Goal: Find specific page/section: Find specific page/section

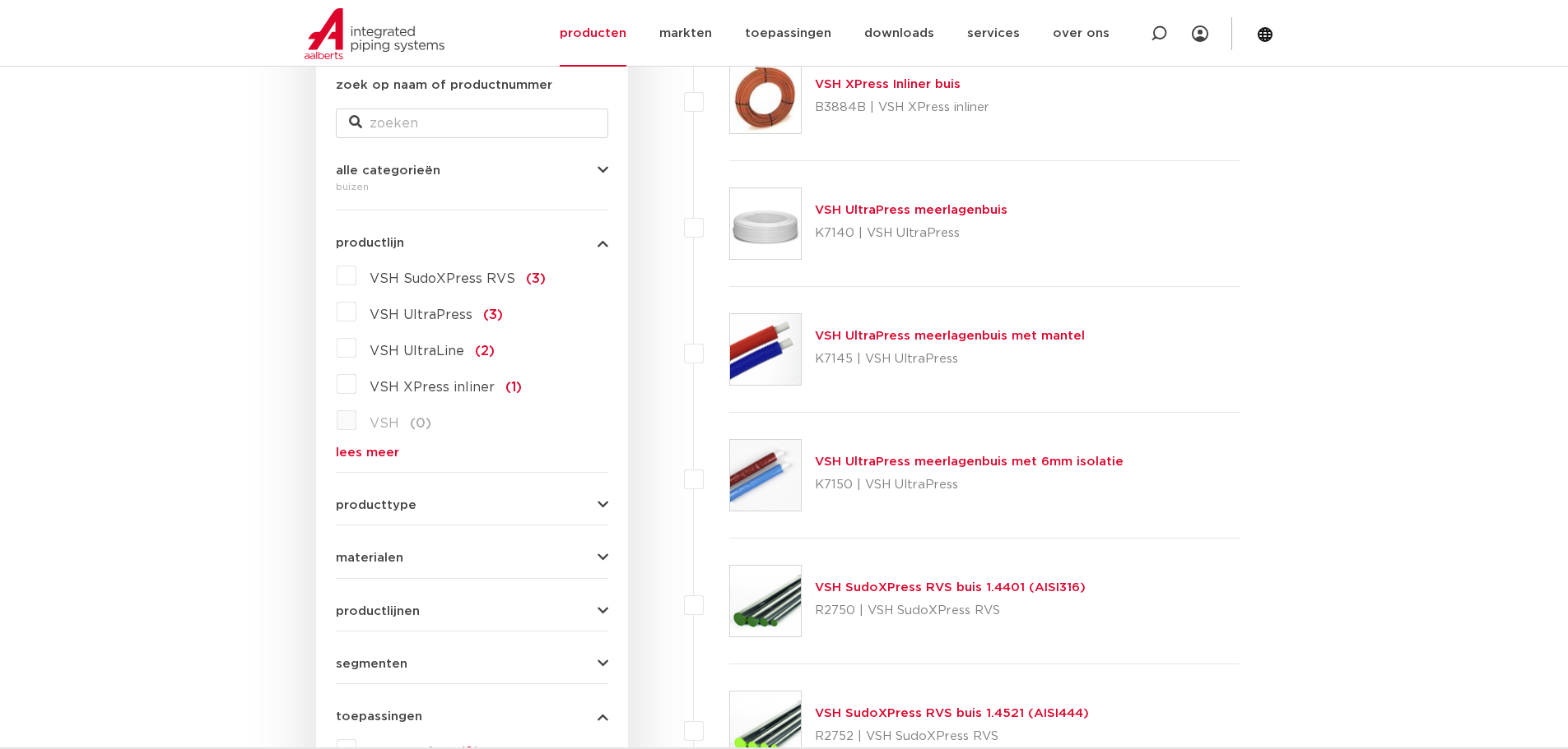
scroll to position [658, 0]
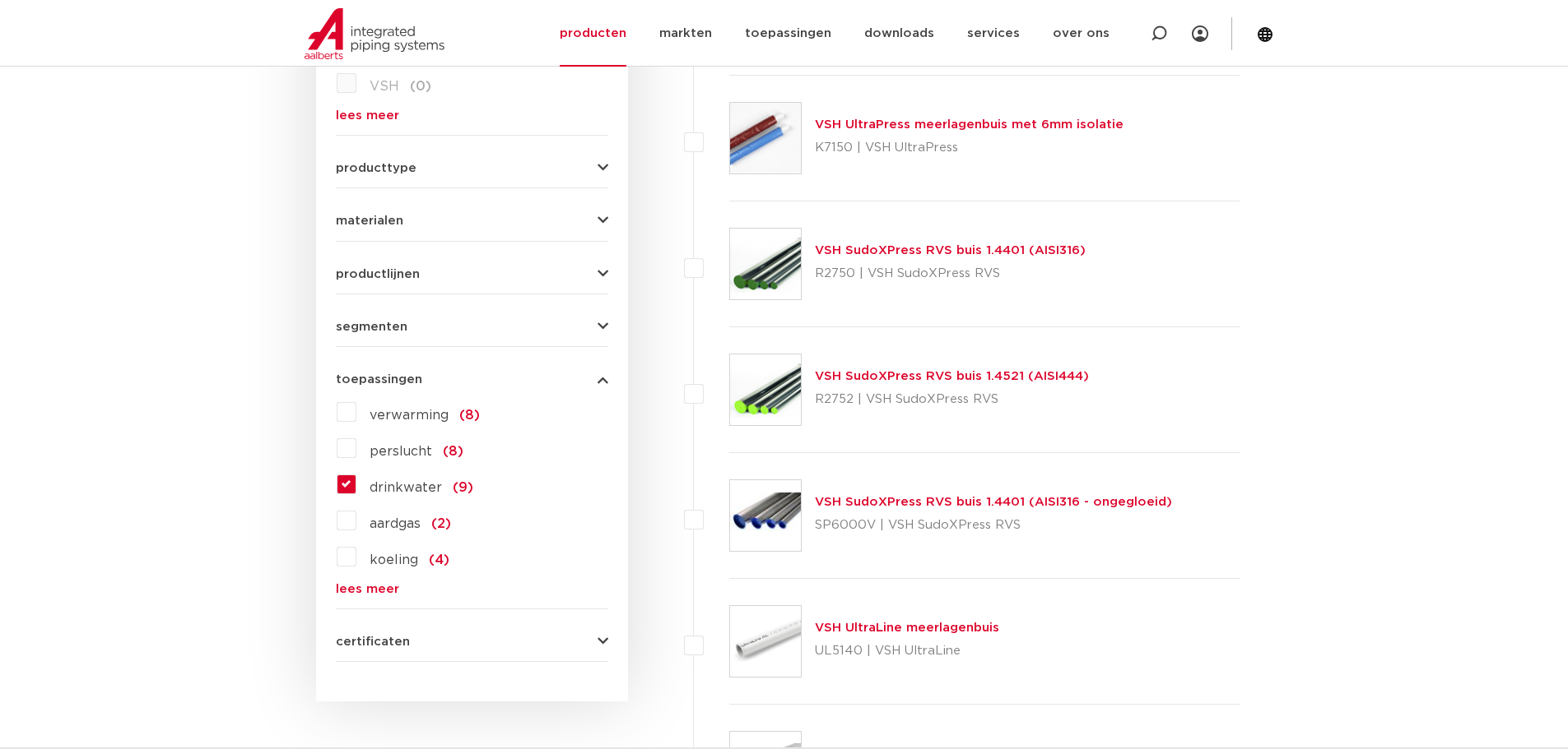
click at [347, 495] on div "verwarming (8) [GEOGRAPHIC_DATA] (8) drinkwater (9) aardgas (2) koeling (4) spr…" at bounding box center [472, 497] width 272 height 197
click at [357, 490] on label "drinkwater (9)" at bounding box center [415, 485] width 117 height 27
click at [0, 0] on input "drinkwater (9)" at bounding box center [0, 0] width 0 height 0
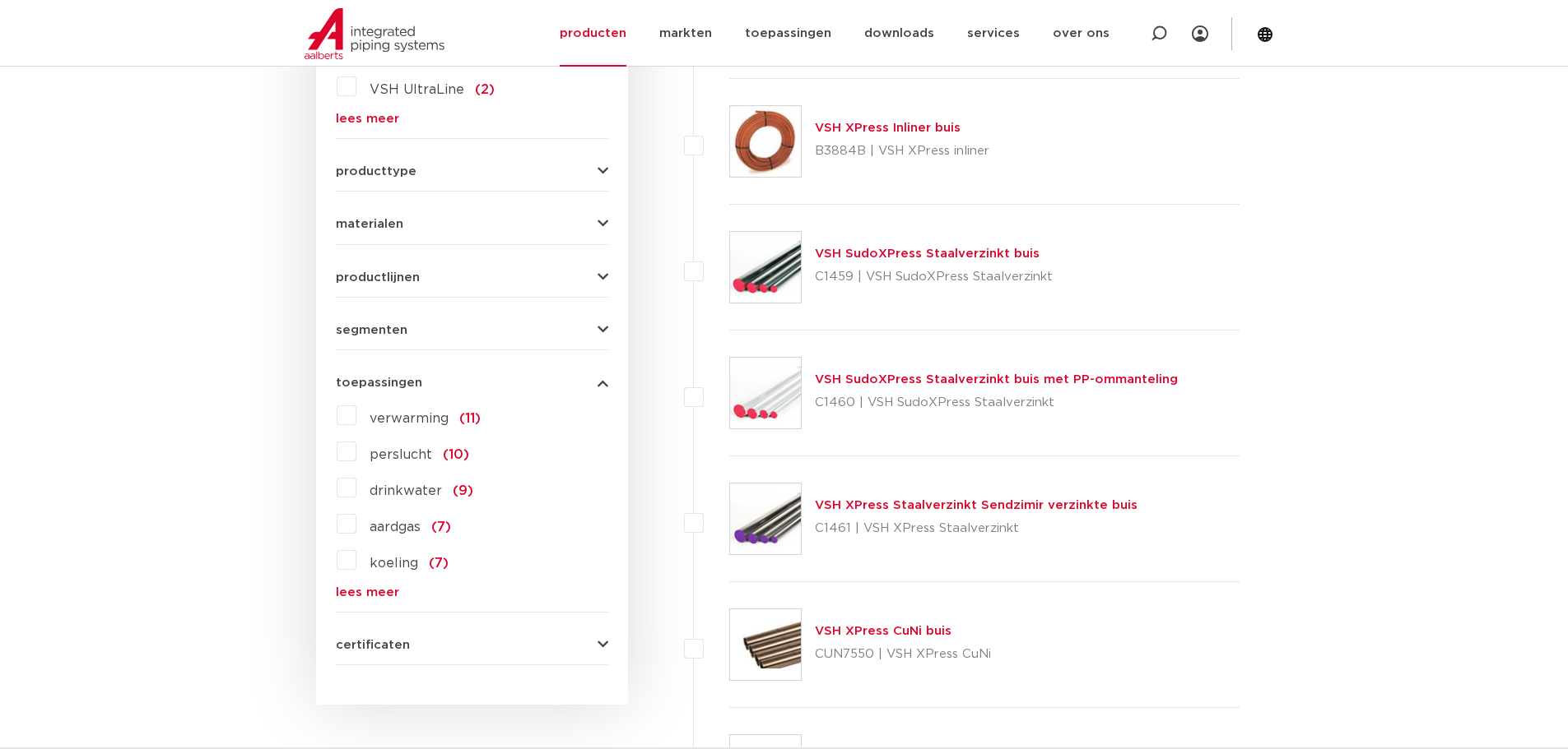
scroll to position [658, 0]
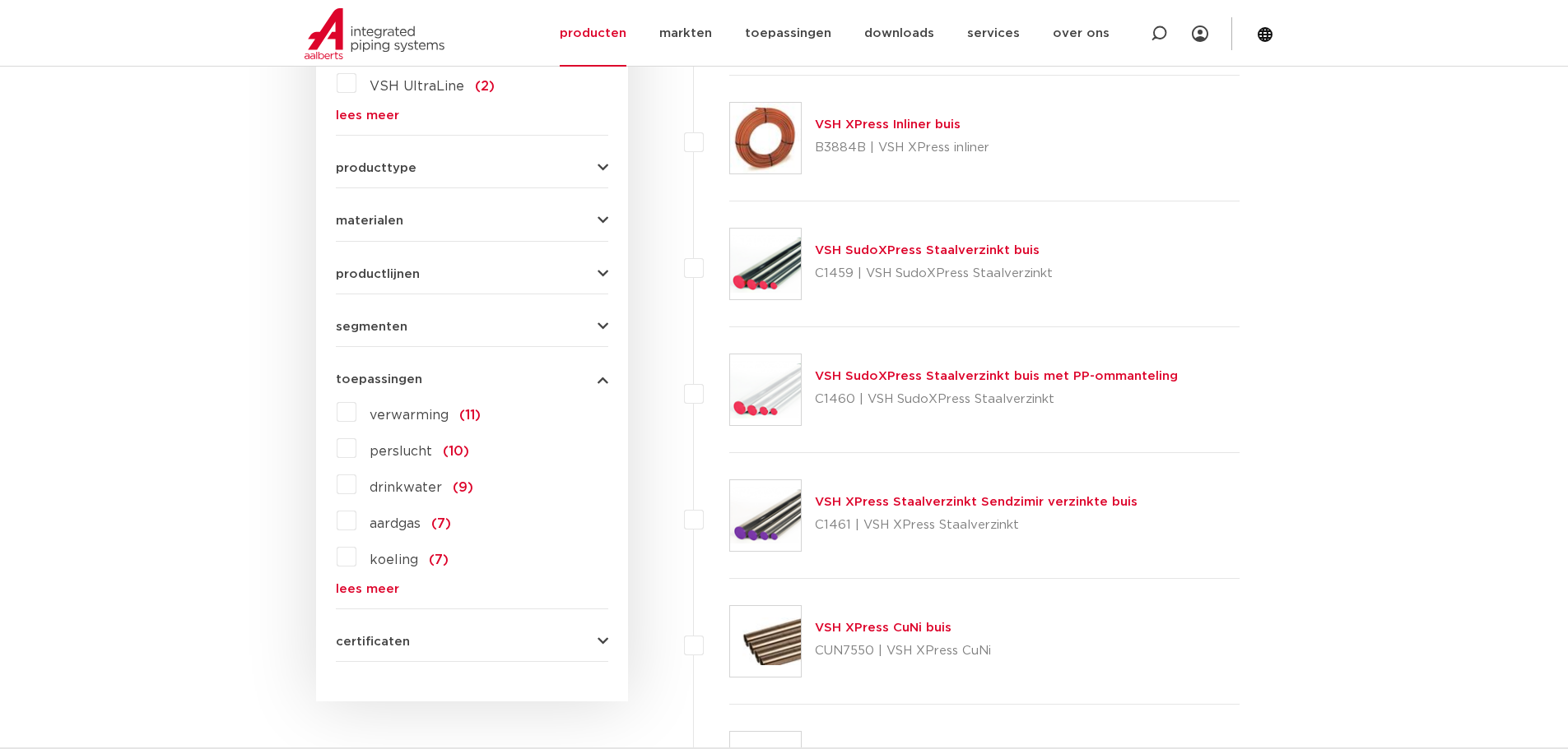
click at [378, 222] on span "materialen" at bounding box center [370, 221] width 67 height 12
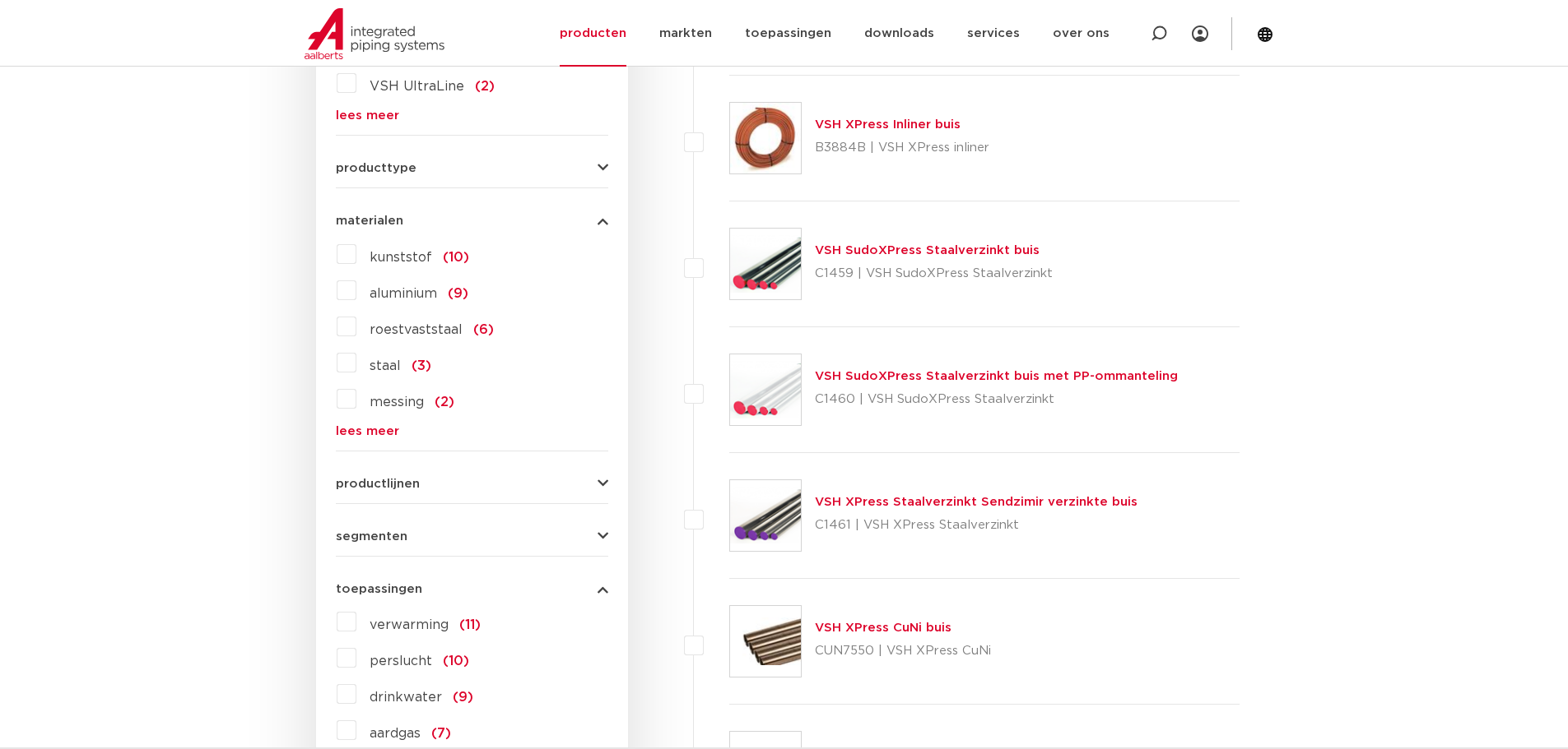
click at [377, 427] on link "lees meer" at bounding box center [472, 432] width 272 height 12
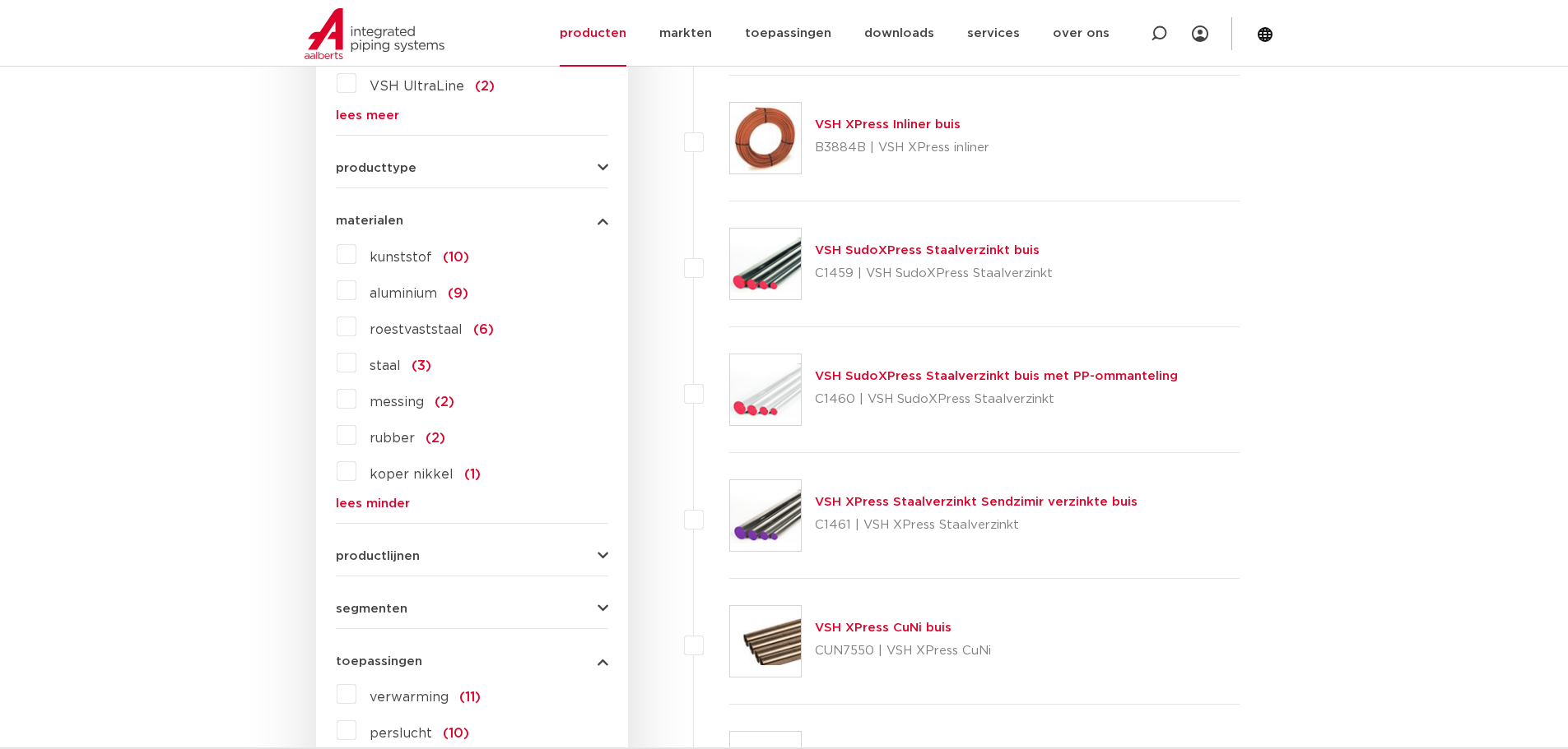
click at [372, 476] on span "koper nikkel" at bounding box center [412, 474] width 84 height 13
click at [0, 0] on input "koper nikkel (1)" at bounding box center [0, 0] width 0 height 0
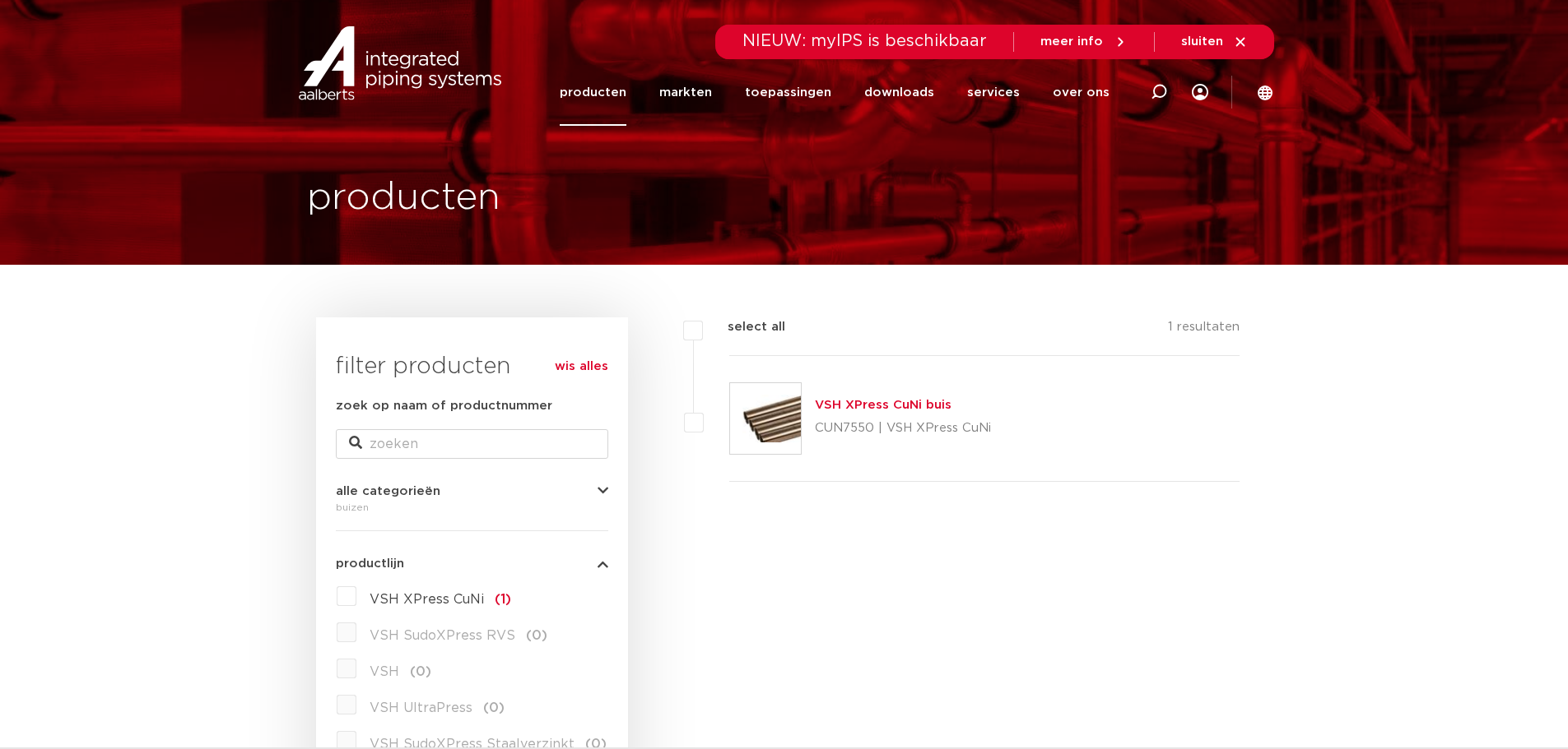
click at [931, 404] on link "VSH XPress CuNi buis" at bounding box center [883, 405] width 137 height 12
